Goal: Task Accomplishment & Management: Manage account settings

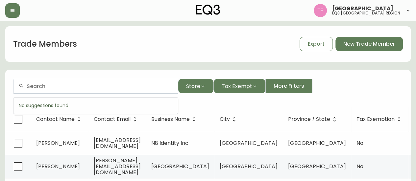
click at [83, 88] on input "text" at bounding box center [100, 86] width 146 height 6
click at [83, 86] on input "text" at bounding box center [100, 86] width 146 height 6
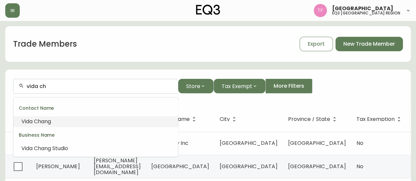
click at [84, 119] on li "Vida Ch ang" at bounding box center [95, 121] width 164 height 11
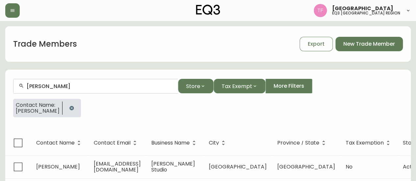
scroll to position [11, 0]
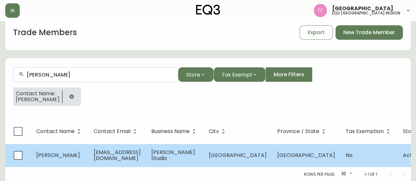
type input "[PERSON_NAME]"
click at [175, 148] on td "[PERSON_NAME] Studio" at bounding box center [174, 155] width 57 height 23
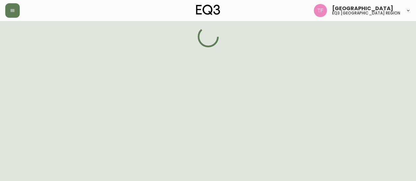
select select "ON"
select select "CA"
select select "CA_EN"
select select "Advertisement"
select select "Other"
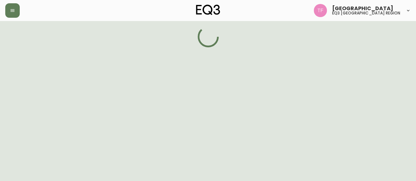
select select "false"
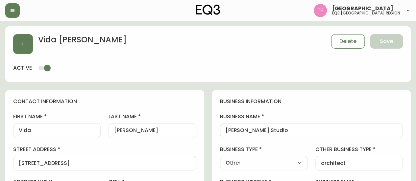
type input "EQ3 Toronto - King"
select select "cjw10z96r007p6gs0hn5531do"
